Goal: Navigation & Orientation: Locate item on page

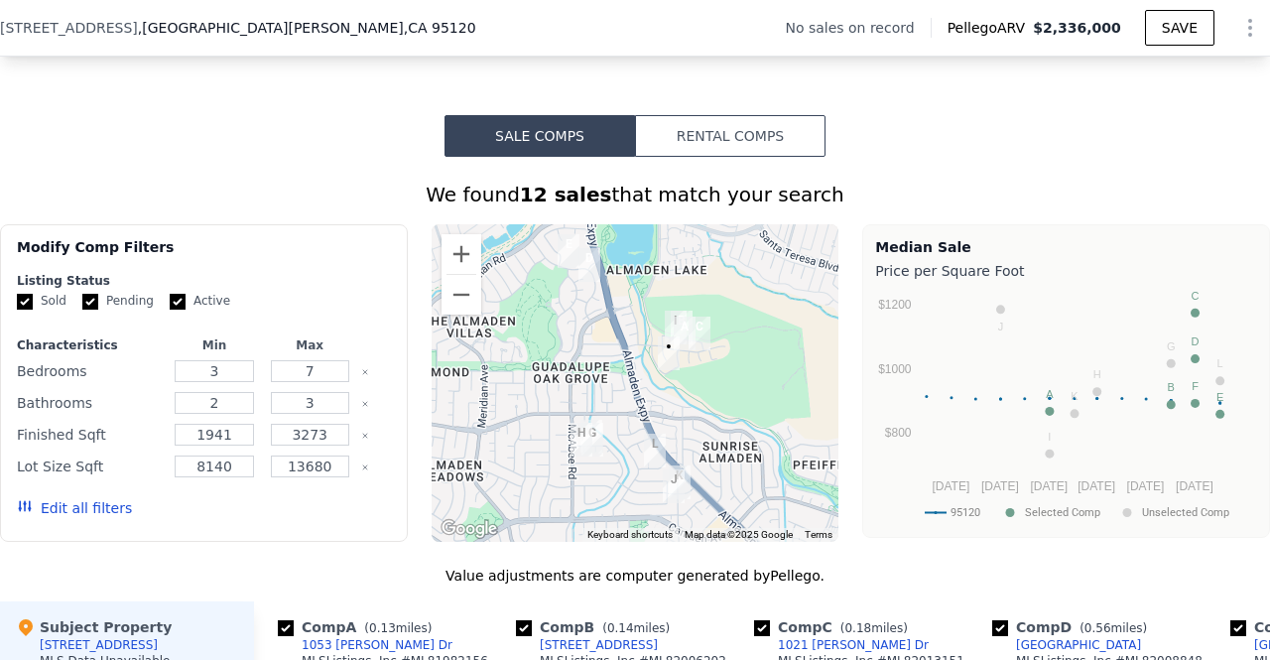
scroll to position [1403, 0]
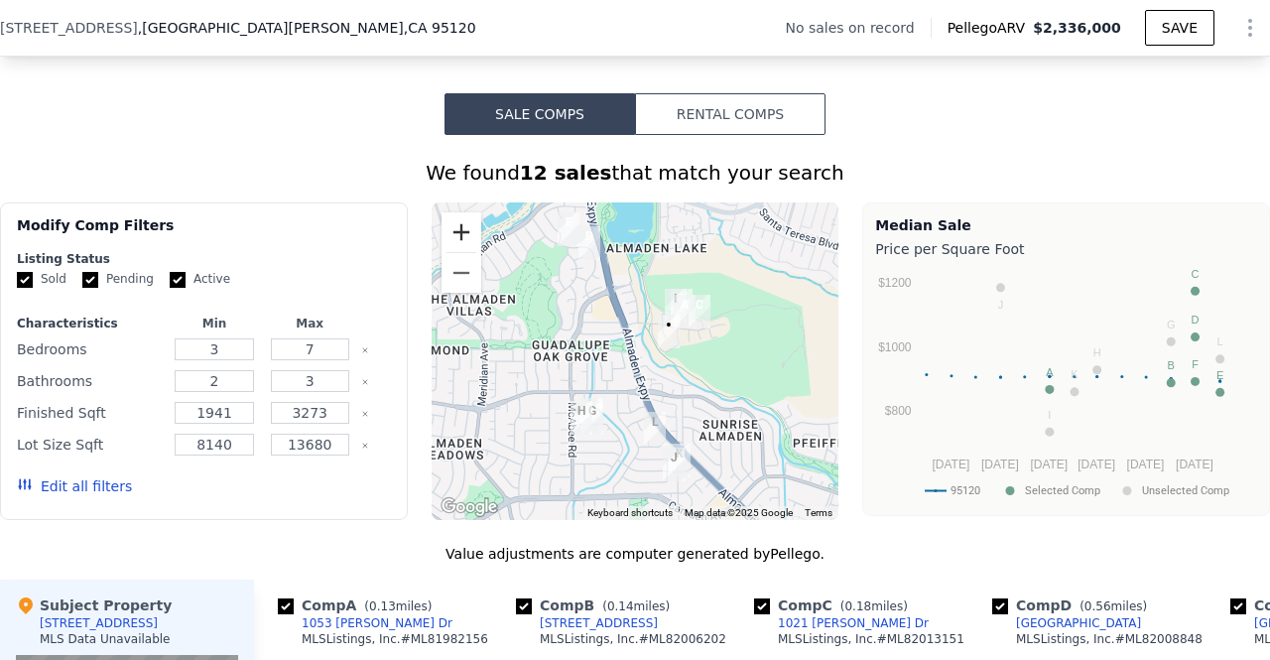
click at [447, 252] on button "Zoom in" at bounding box center [462, 232] width 40 height 40
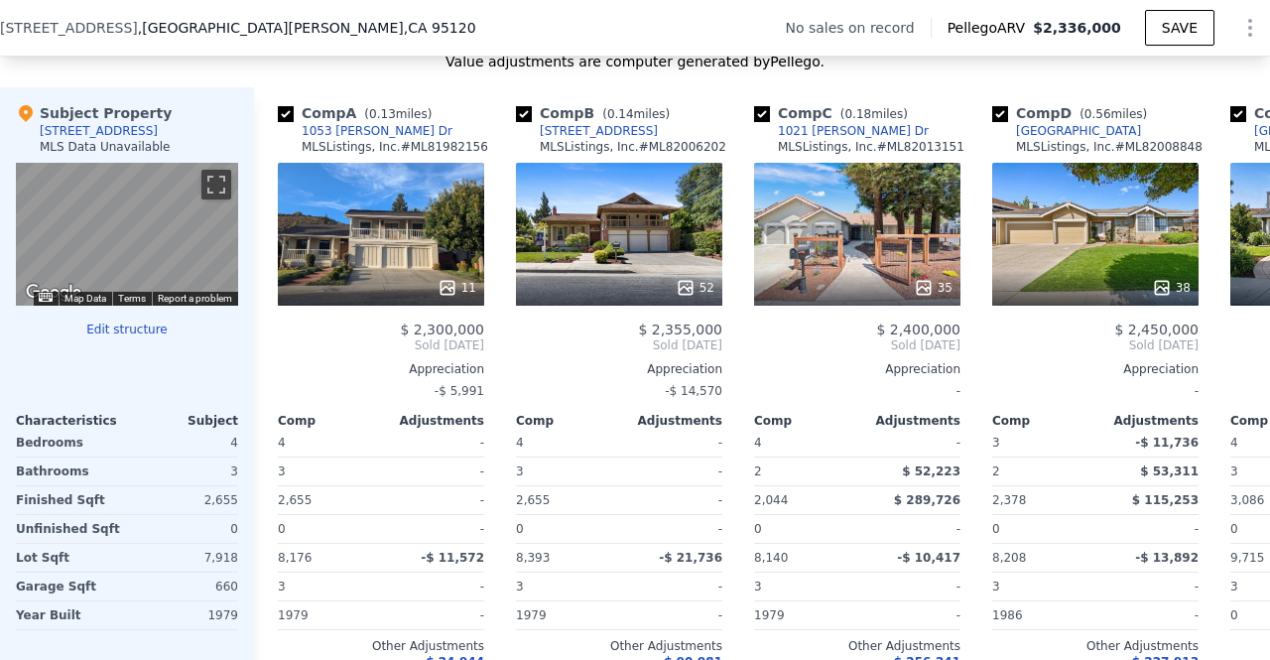
scroll to position [1895, 0]
click at [450, 248] on div "11" at bounding box center [381, 234] width 206 height 143
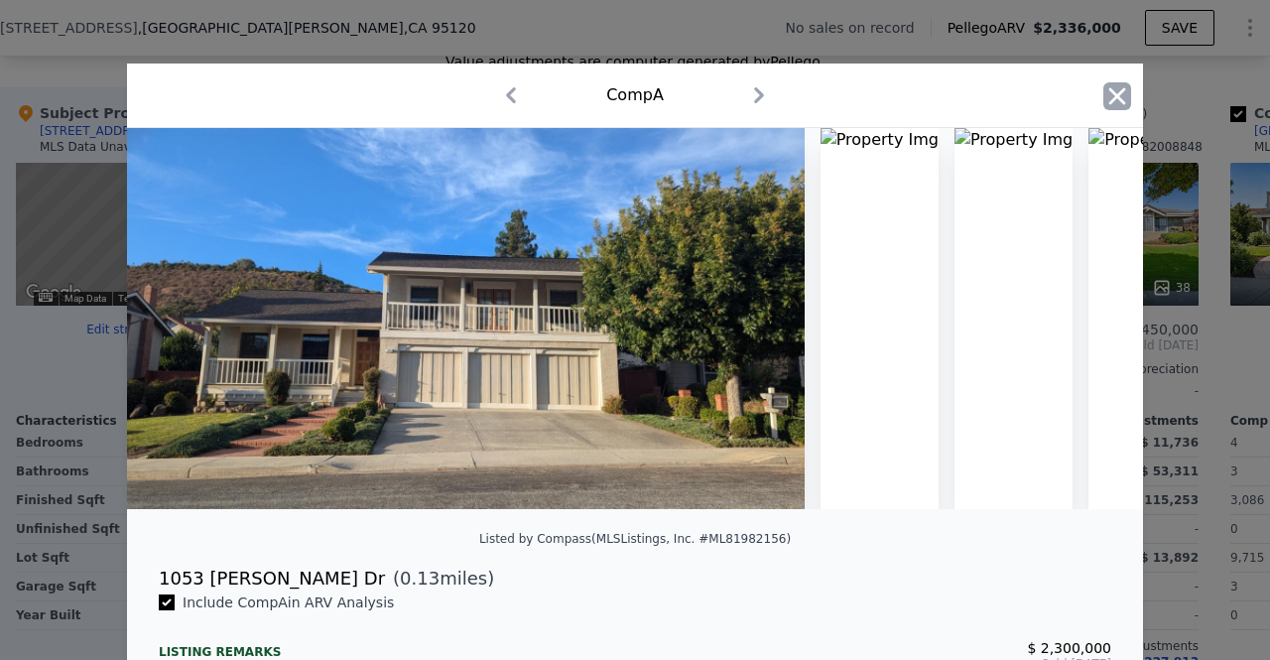
click at [1111, 93] on icon "button" at bounding box center [1117, 95] width 17 height 17
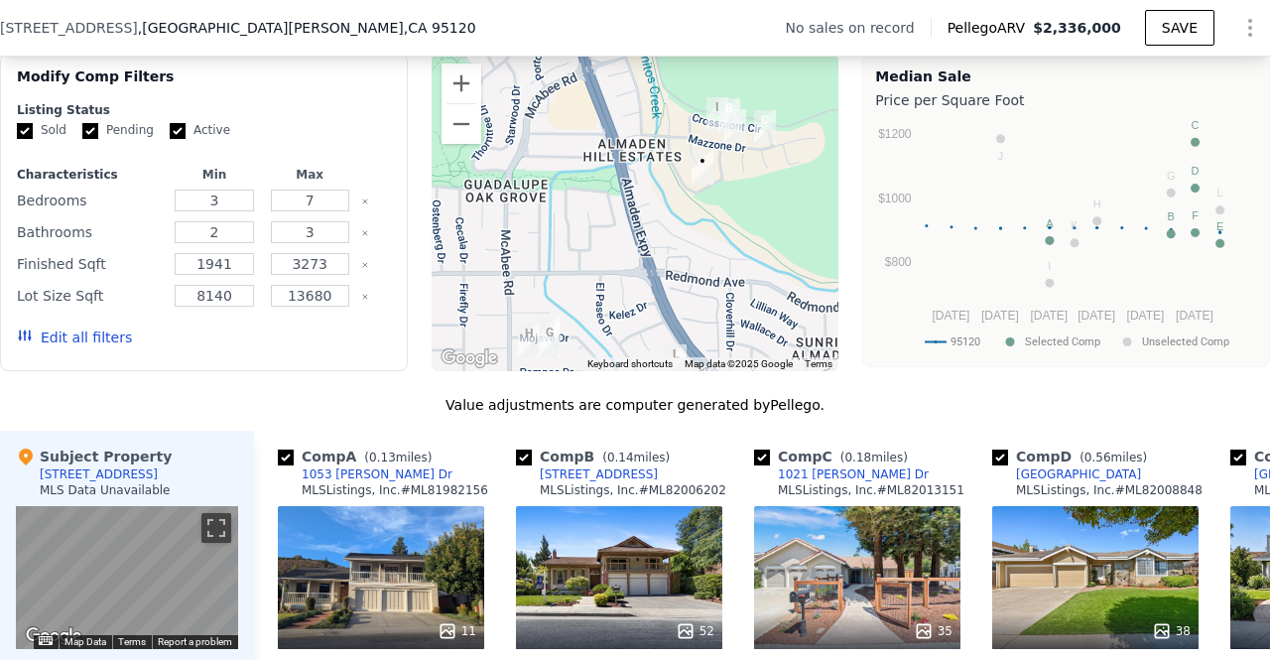
scroll to position [1554, 0]
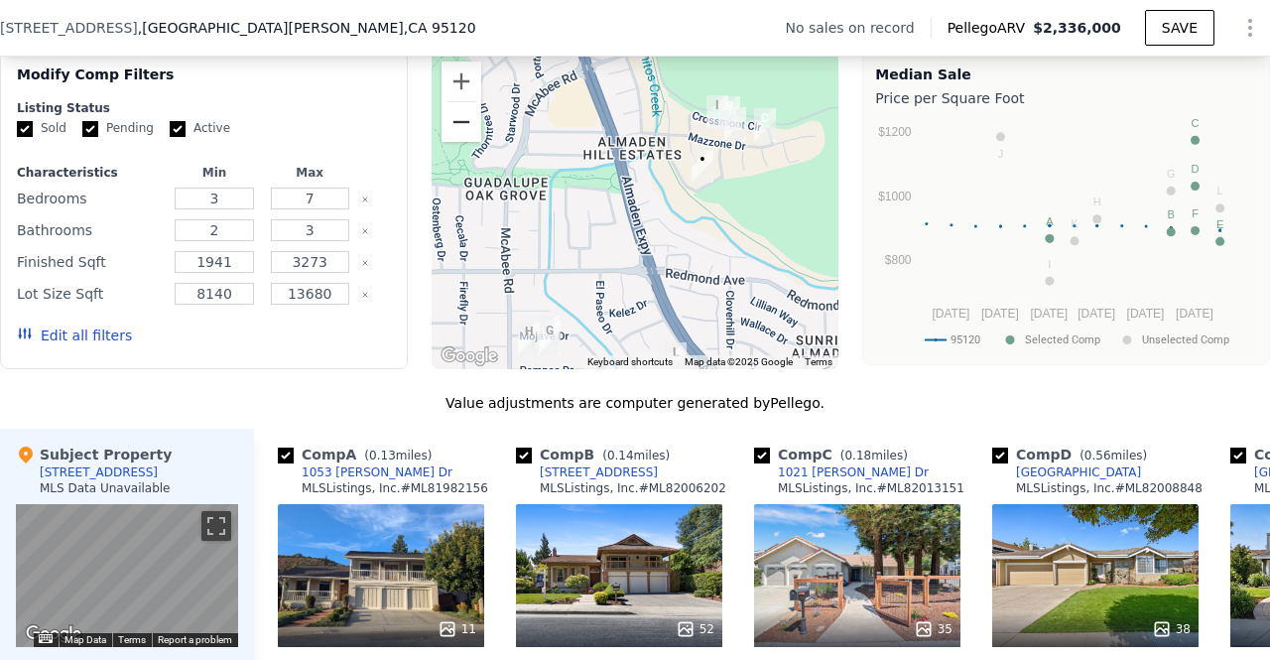
click at [456, 142] on button "Zoom out" at bounding box center [462, 122] width 40 height 40
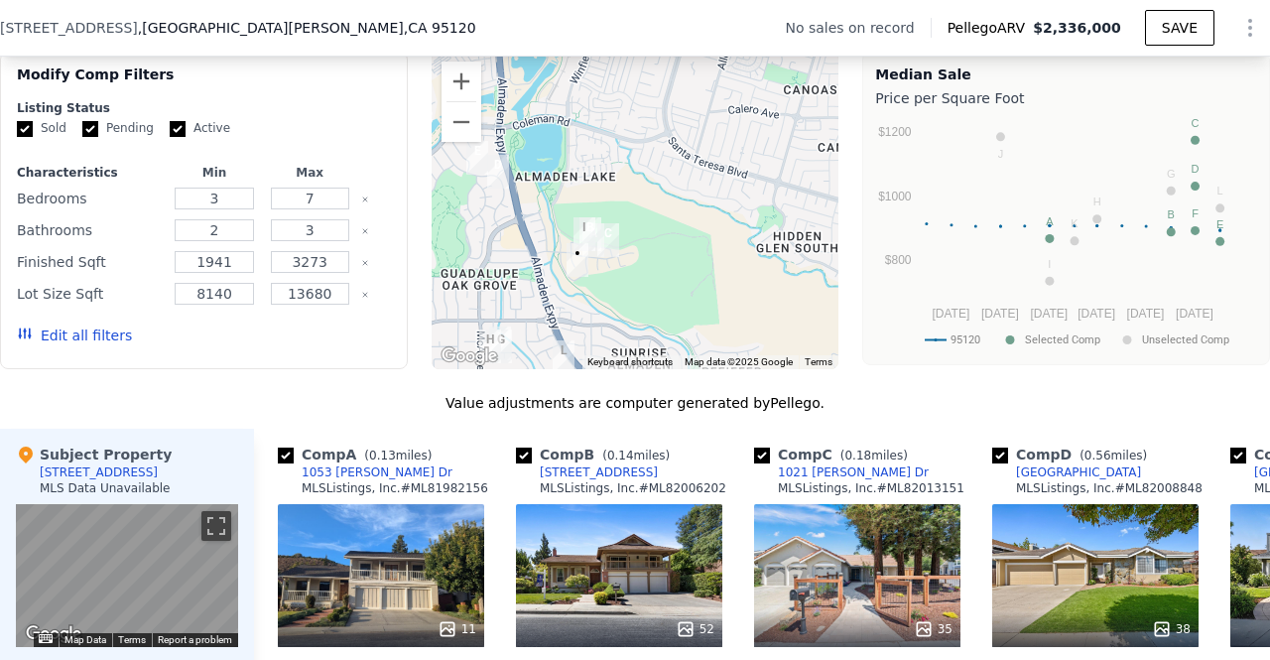
drag, startPoint x: 725, startPoint y: 261, endPoint x: 633, endPoint y: 344, distance: 124.4
click at [633, 344] on div at bounding box center [636, 211] width 408 height 318
click at [454, 134] on button "Zoom out" at bounding box center [462, 122] width 40 height 40
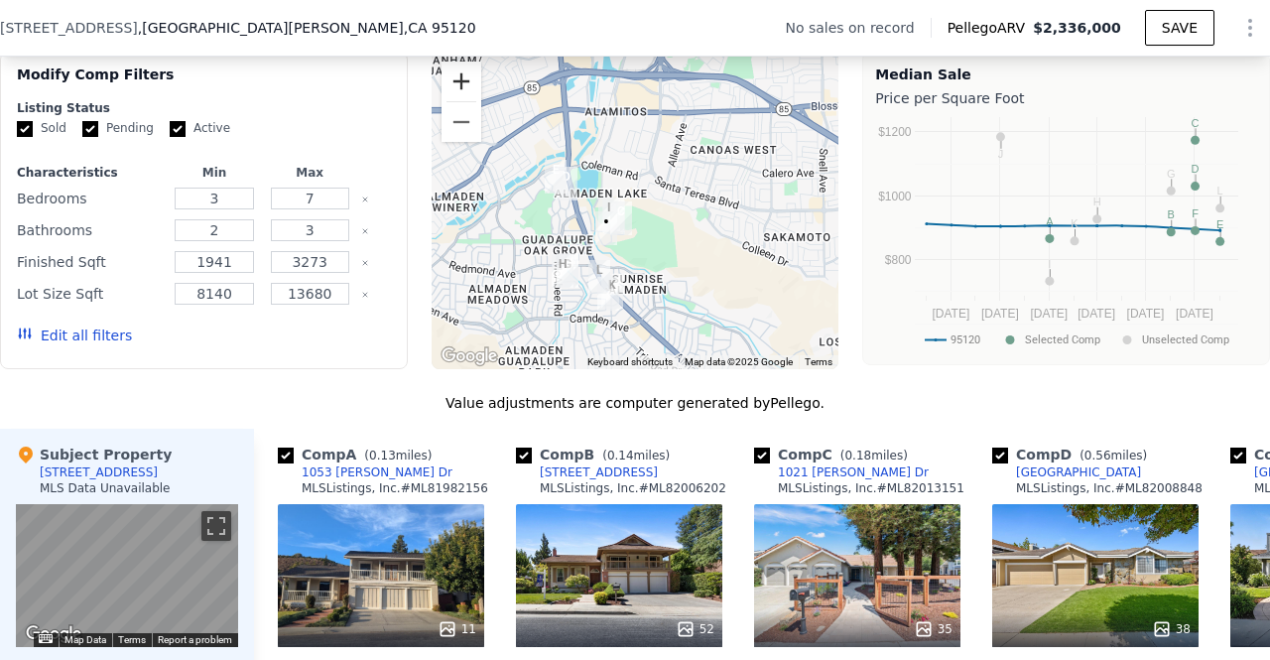
click at [462, 94] on button "Zoom in" at bounding box center [462, 82] width 40 height 40
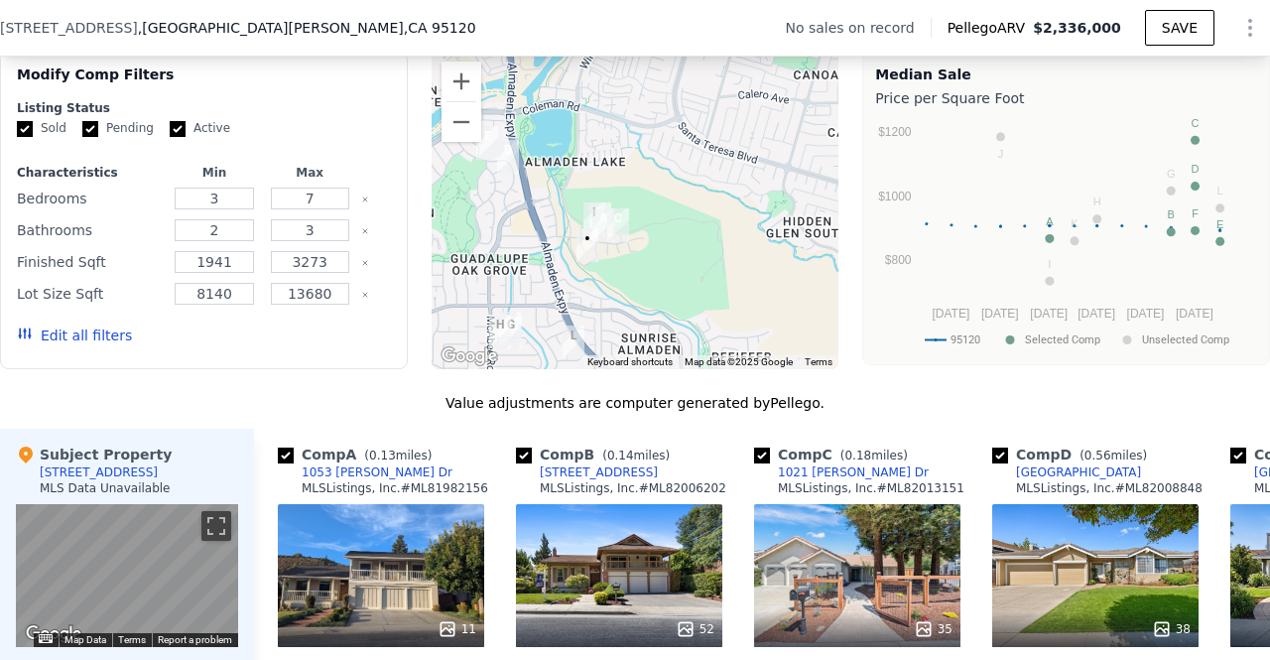
drag, startPoint x: 687, startPoint y: 224, endPoint x: 602, endPoint y: 289, distance: 106.2
click at [602, 289] on div at bounding box center [636, 211] width 408 height 318
click at [462, 95] on button "Zoom in" at bounding box center [462, 82] width 40 height 40
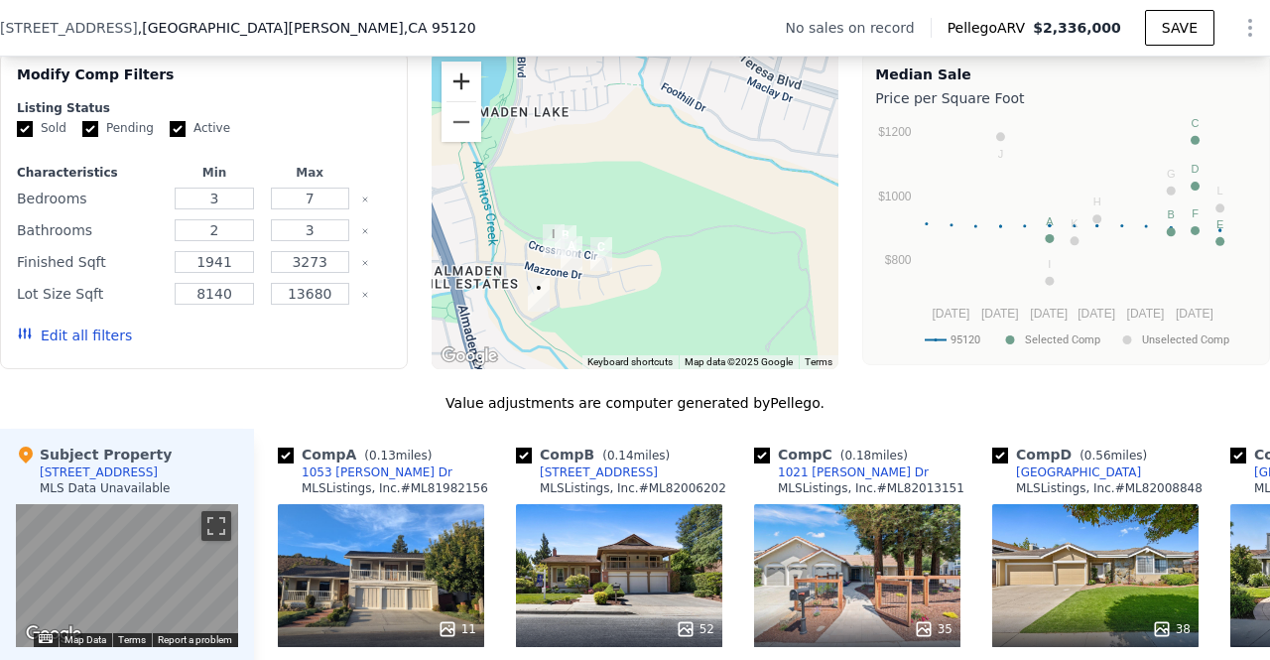
click at [462, 95] on button "Zoom in" at bounding box center [462, 82] width 40 height 40
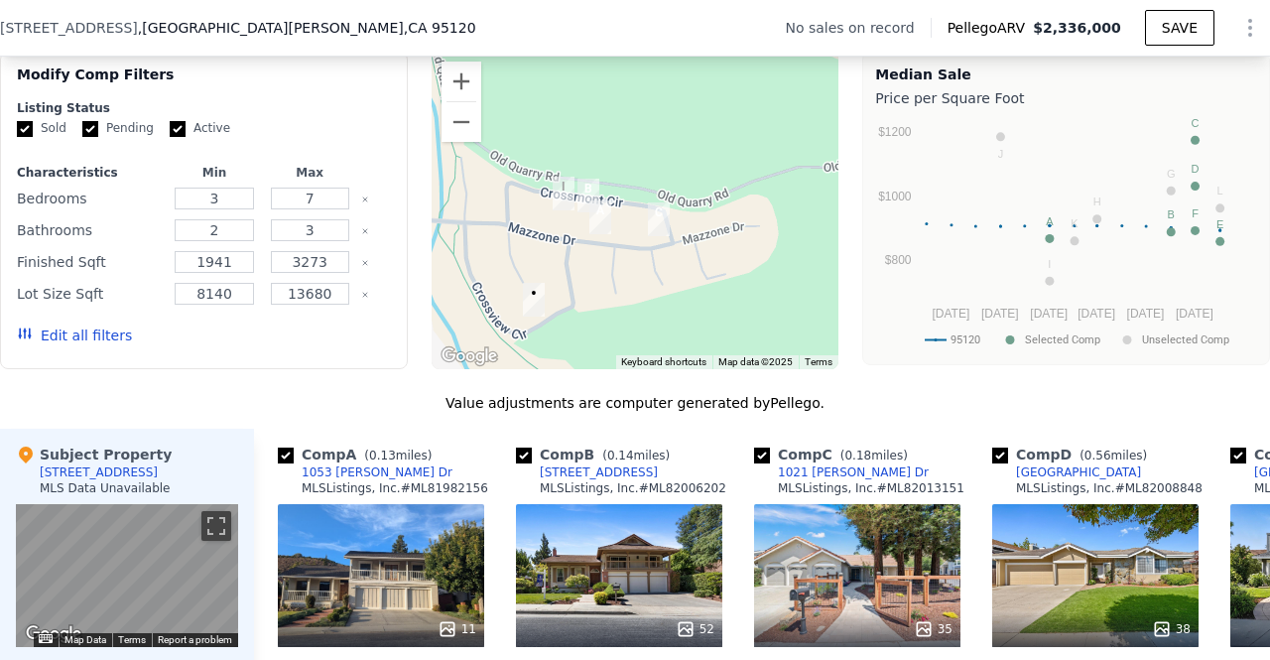
drag, startPoint x: 604, startPoint y: 286, endPoint x: 703, endPoint y: 186, distance: 140.3
click at [703, 186] on div at bounding box center [636, 211] width 408 height 318
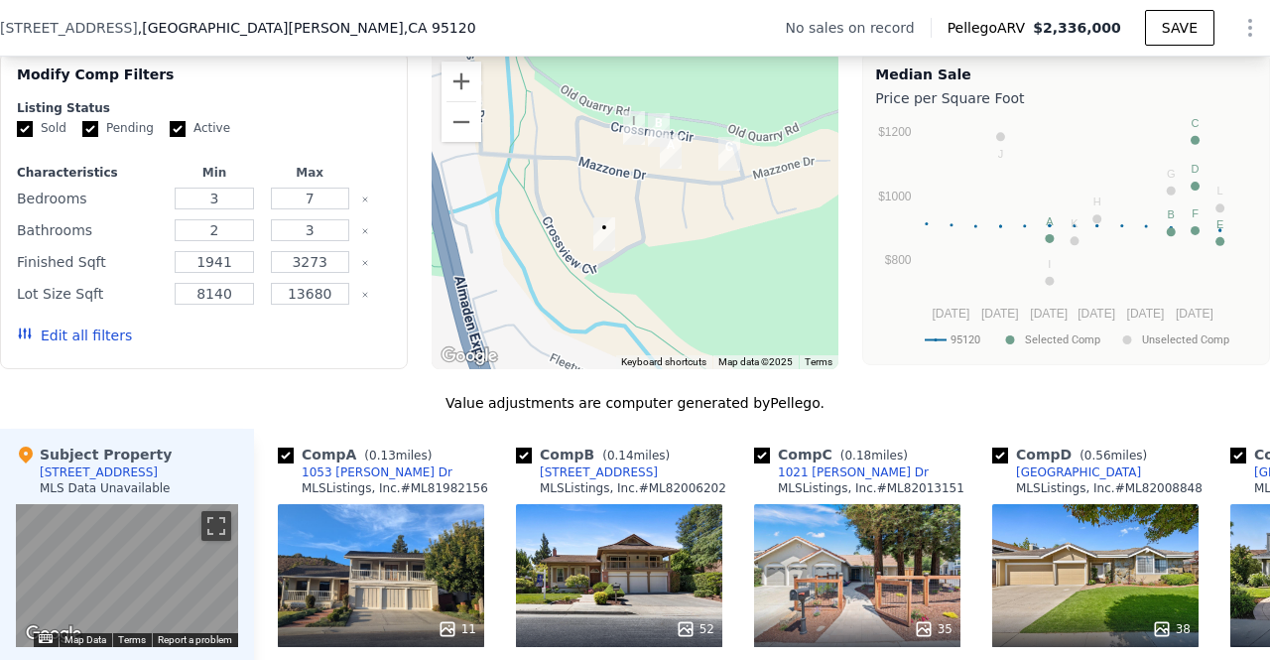
drag, startPoint x: 576, startPoint y: 317, endPoint x: 653, endPoint y: 244, distance: 106.0
click at [653, 244] on div at bounding box center [636, 211] width 408 height 318
click at [455, 140] on button "Zoom out" at bounding box center [462, 122] width 40 height 40
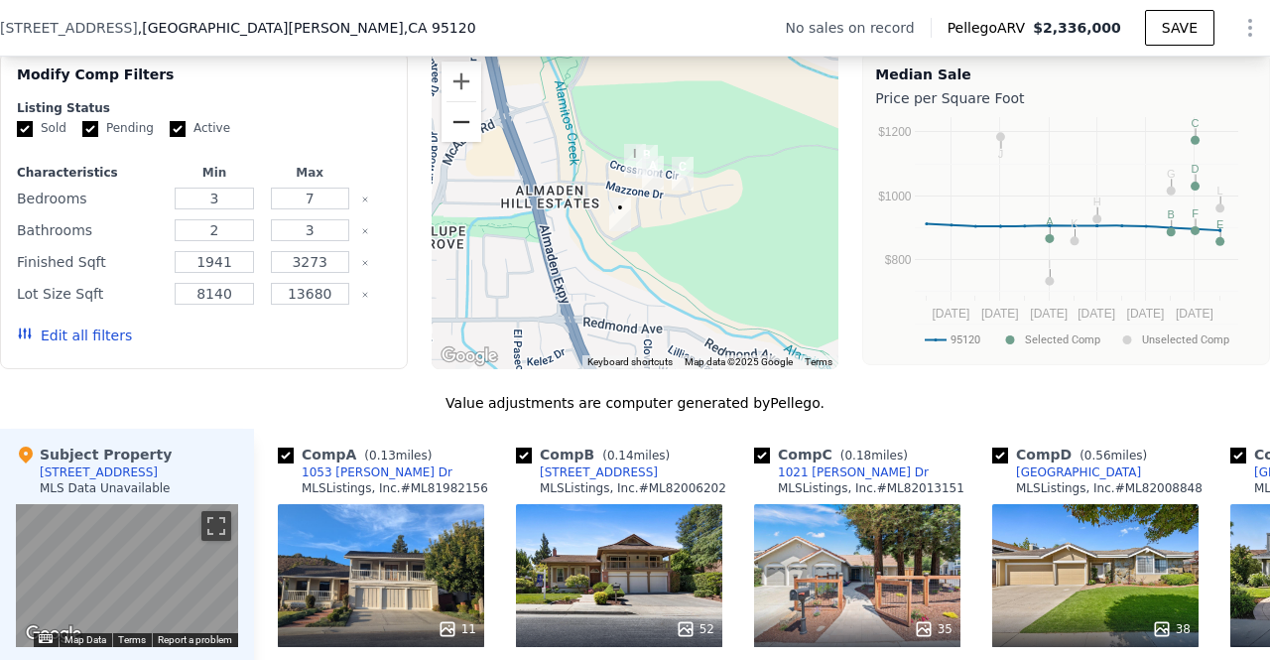
click at [455, 140] on button "Zoom out" at bounding box center [462, 122] width 40 height 40
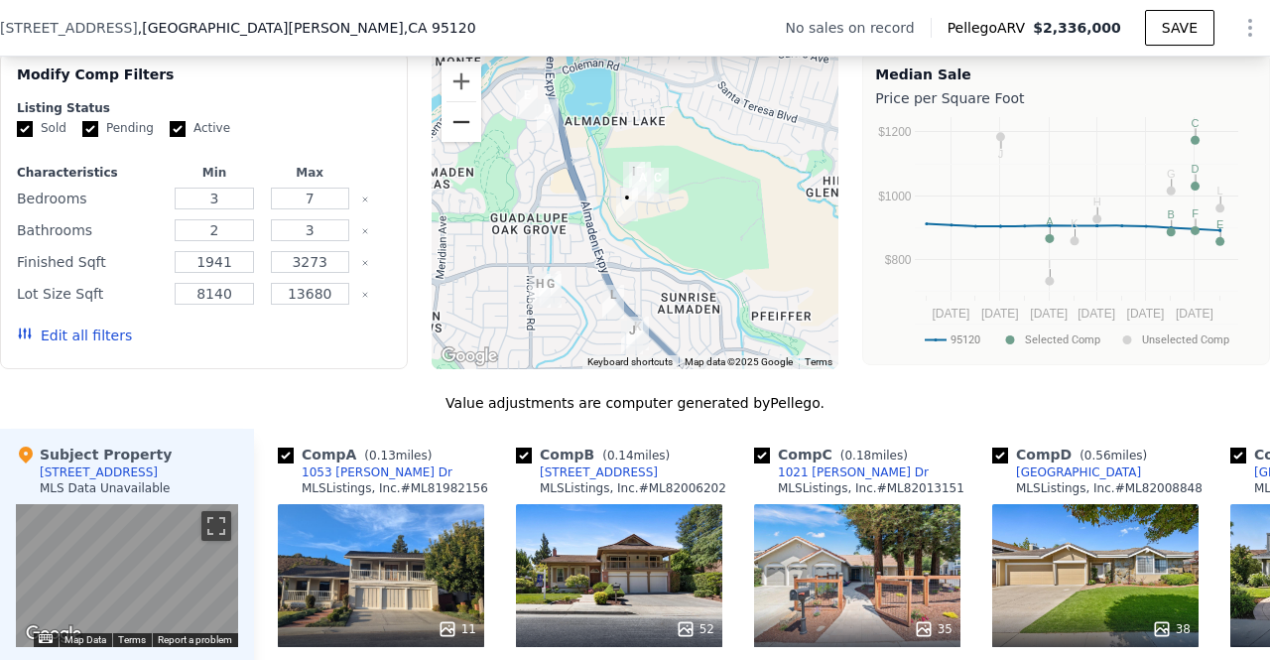
click at [456, 132] on button "Zoom out" at bounding box center [462, 122] width 40 height 40
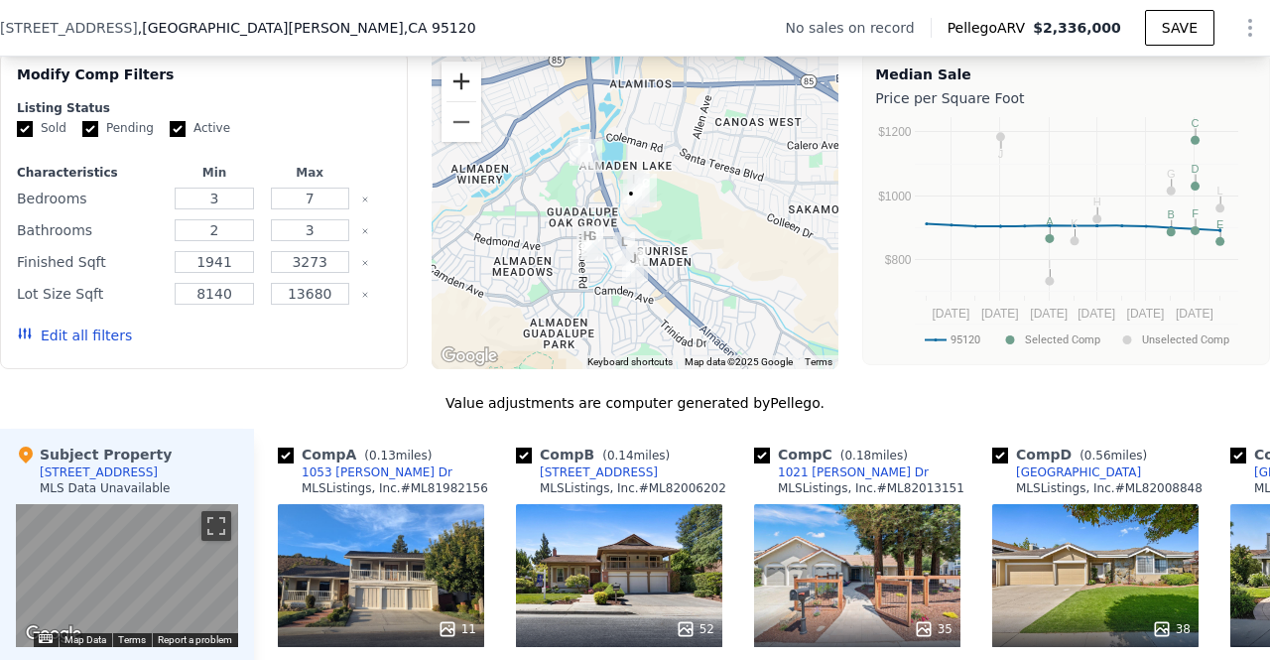
click at [463, 98] on button "Zoom in" at bounding box center [462, 82] width 40 height 40
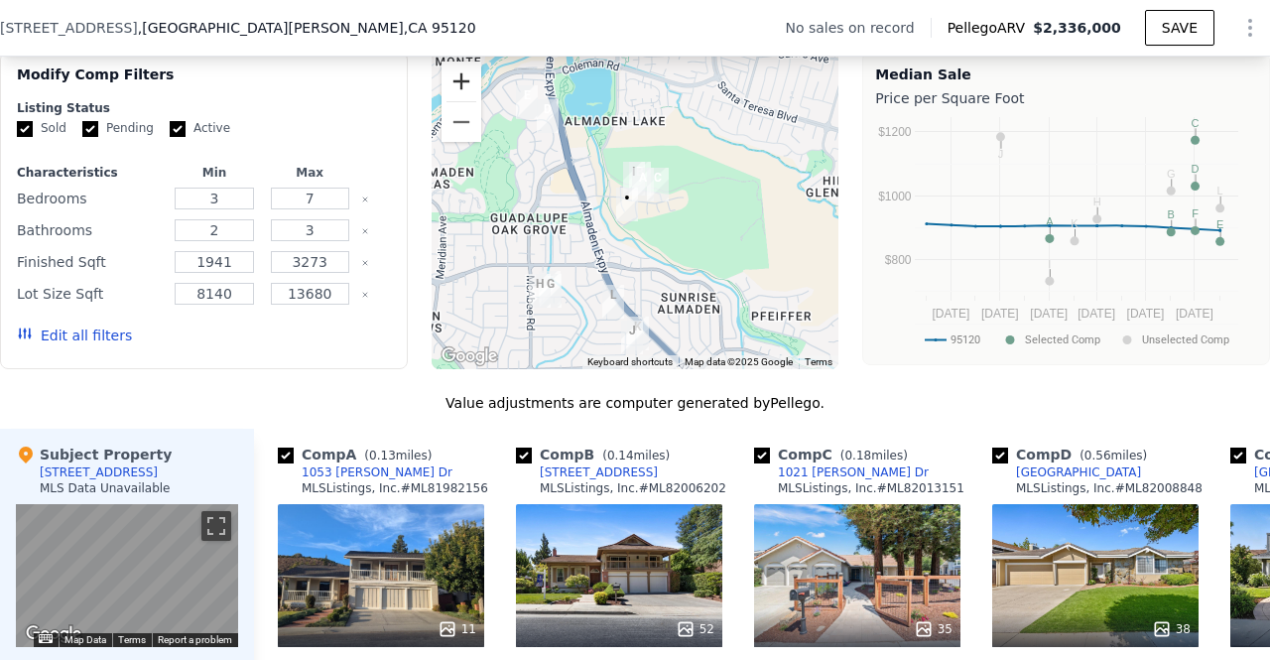
click at [449, 97] on button "Zoom in" at bounding box center [462, 82] width 40 height 40
